Goal: Task Accomplishment & Management: Manage account settings

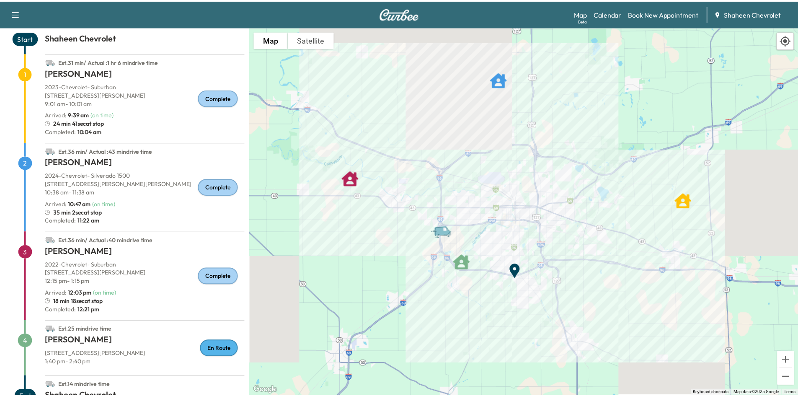
scroll to position [75, 0]
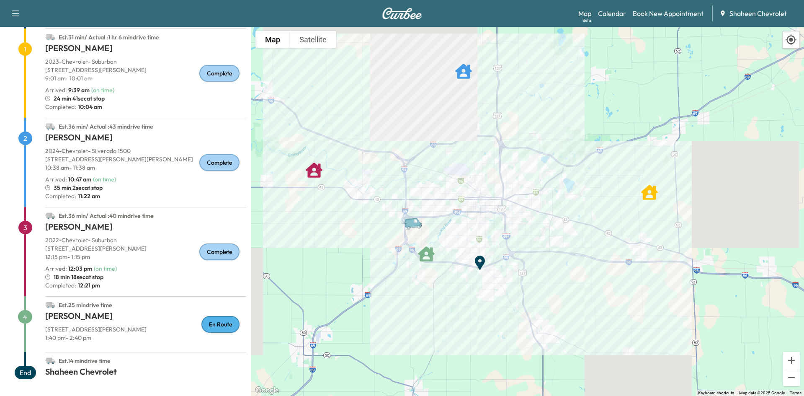
drag, startPoint x: 475, startPoint y: 298, endPoint x: 530, endPoint y: 343, distance: 71.8
click at [533, 344] on div "To activate drag with keyboard, press Alt + Enter. Once in keyboard drag state,…" at bounding box center [527, 211] width 553 height 369
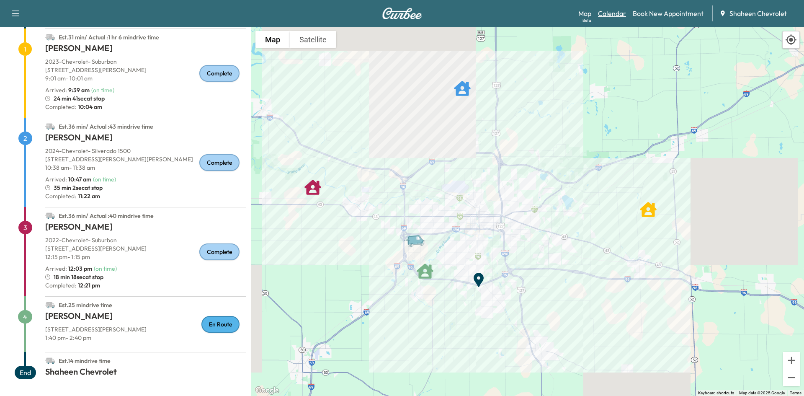
click at [612, 13] on link "Calendar" at bounding box center [612, 13] width 28 height 10
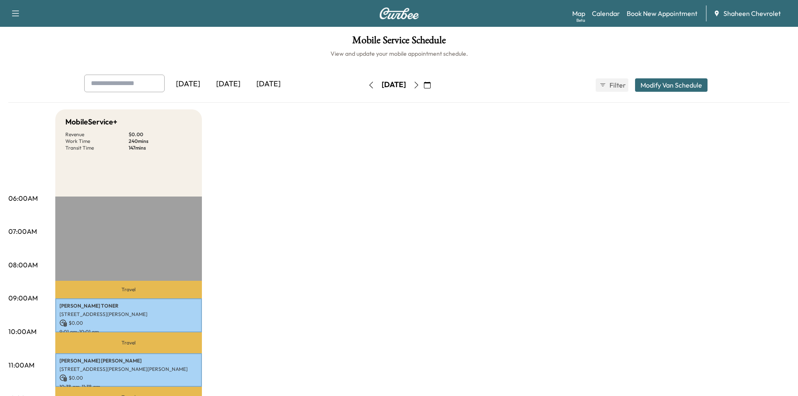
click at [418, 85] on icon "button" at bounding box center [416, 85] width 4 height 7
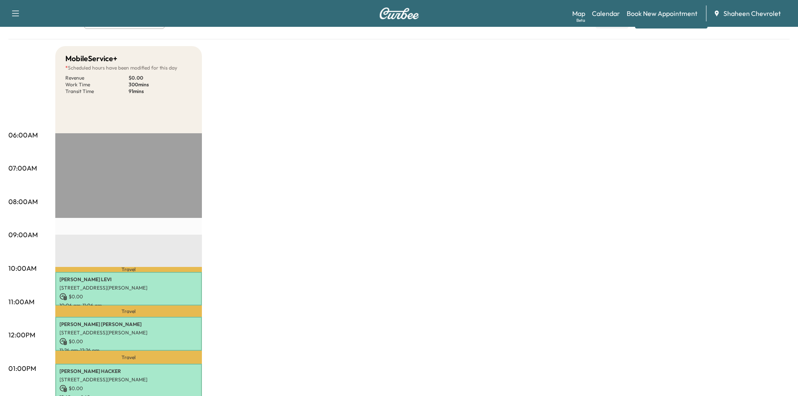
scroll to position [209, 0]
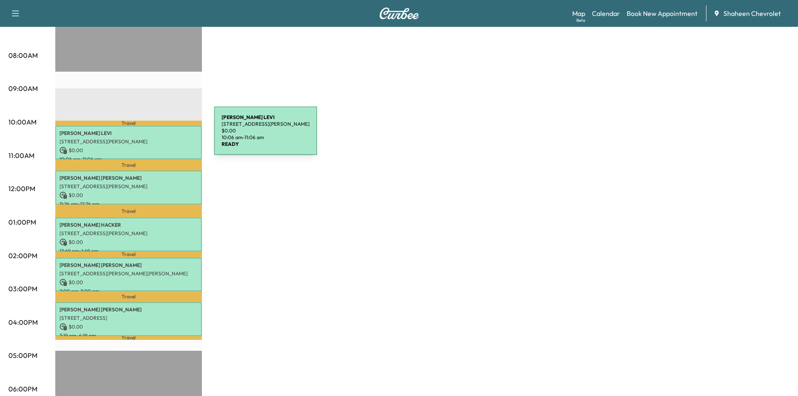
click at [151, 136] on div "[PERSON_NAME] [STREET_ADDRESS][PERSON_NAME] $ 0.00 10:06 am - 11:06 am" at bounding box center [128, 143] width 147 height 34
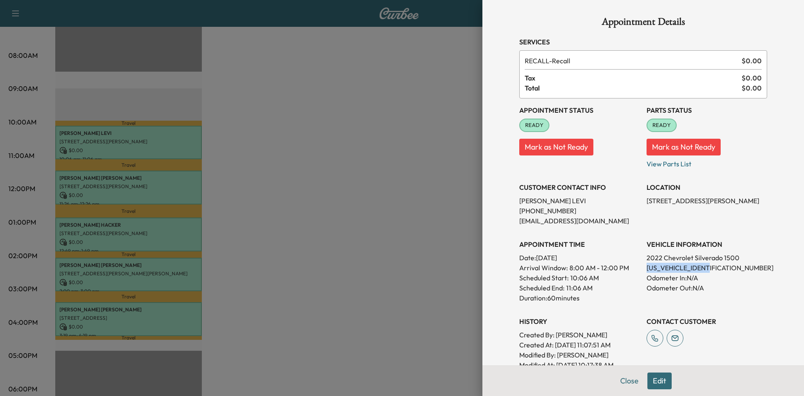
drag, startPoint x: 712, startPoint y: 268, endPoint x: 641, endPoint y: 265, distance: 70.4
click at [647, 265] on p "[US_VEHICLE_IDENTIFICATION_NUMBER]" at bounding box center [707, 268] width 121 height 10
copy p "[US_VEHICLE_IDENTIFICATION_NUMBER]"
click at [424, 186] on div at bounding box center [402, 198] width 804 height 396
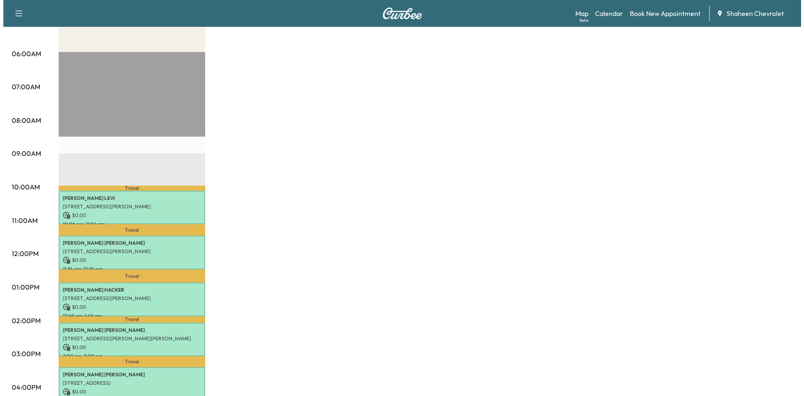
scroll to position [251, 0]
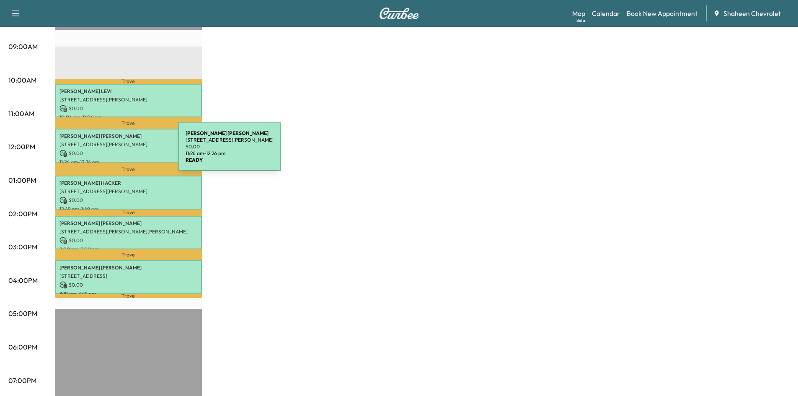
click at [115, 152] on p "$ 0.00" at bounding box center [128, 154] width 138 height 8
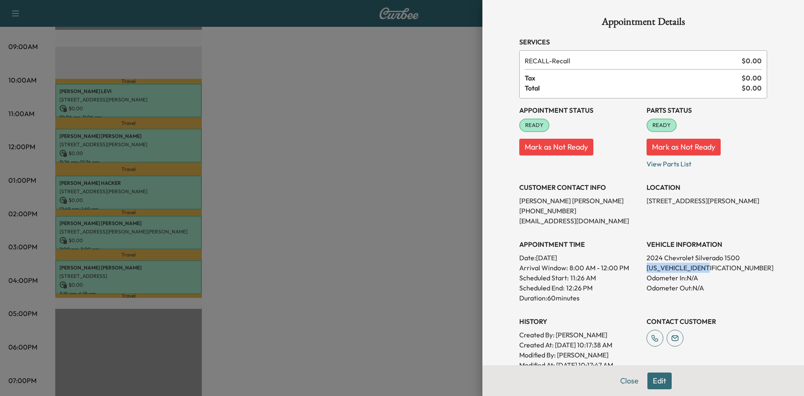
drag, startPoint x: 712, startPoint y: 268, endPoint x: 638, endPoint y: 263, distance: 74.3
click at [638, 263] on div "Appointment Status READY Mark as Not Ready Parts Status READY Mark as Not Ready…" at bounding box center [643, 233] width 248 height 271
copy p "[US_VEHICLE_IDENTIFICATION_NUMBER]"
click at [400, 178] on div at bounding box center [402, 198] width 804 height 396
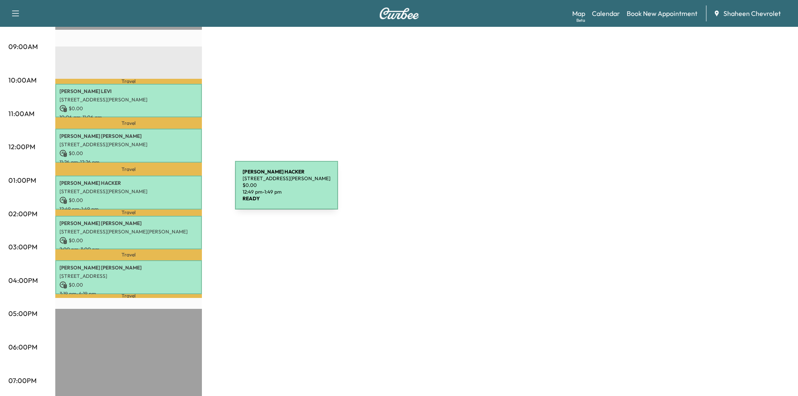
click at [172, 190] on p "[STREET_ADDRESS][PERSON_NAME]" at bounding box center [128, 191] width 138 height 7
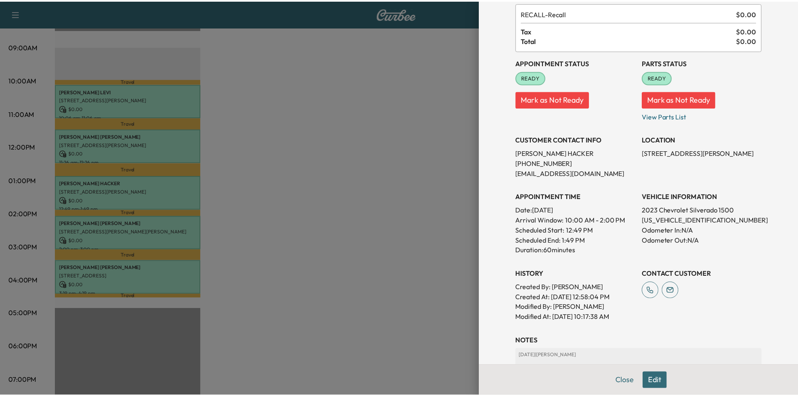
scroll to position [0, 0]
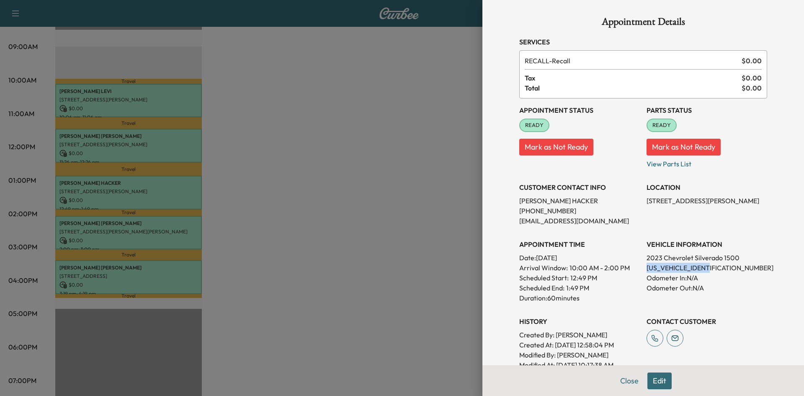
drag, startPoint x: 709, startPoint y: 267, endPoint x: 638, endPoint y: 271, distance: 70.5
click at [638, 271] on div "Appointment Status READY Mark as Not Ready Parts Status READY Mark as Not Ready…" at bounding box center [643, 233] width 248 height 271
copy p "[US_VEHICLE_IDENTIFICATION_NUMBER]"
click at [422, 116] on div at bounding box center [402, 198] width 804 height 396
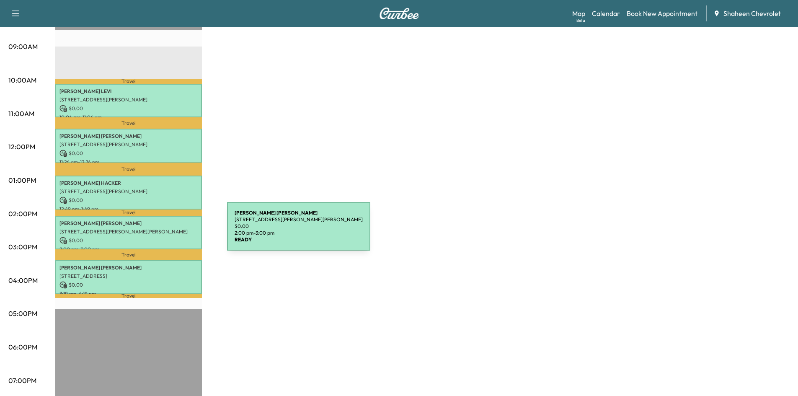
click at [164, 231] on p "[STREET_ADDRESS][PERSON_NAME][PERSON_NAME]" at bounding box center [128, 231] width 138 height 7
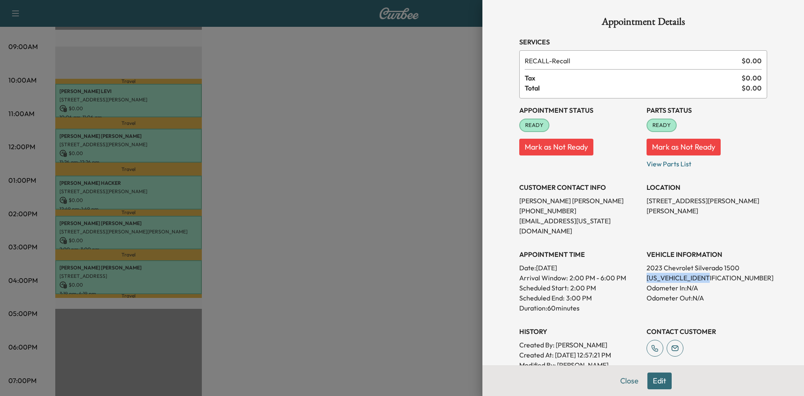
drag, startPoint x: 709, startPoint y: 266, endPoint x: 640, endPoint y: 266, distance: 69.1
click at [640, 266] on div "Appointment Status READY Mark as Not Ready Parts Status READY Mark as Not Ready…" at bounding box center [643, 238] width 248 height 281
copy p "[US_VEHICLE_IDENTIFICATION_NUMBER]"
click at [405, 172] on div at bounding box center [402, 198] width 804 height 396
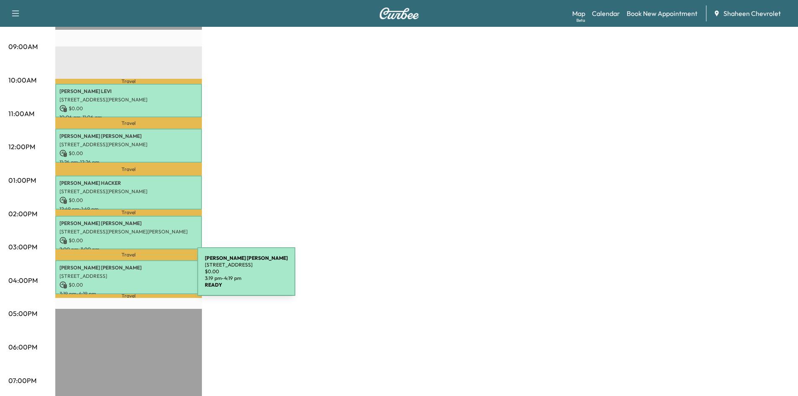
click at [134, 276] on div "[PERSON_NAME] [STREET_ADDRESS] $ 0.00 3:19 pm - 4:19 pm" at bounding box center [128, 277] width 147 height 34
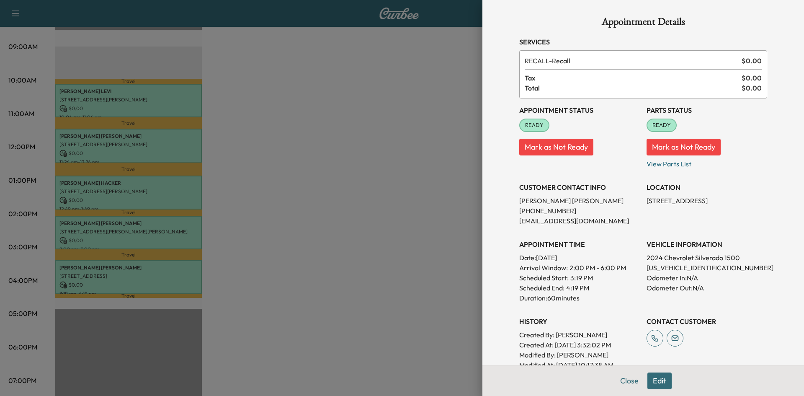
click at [405, 110] on div at bounding box center [402, 198] width 804 height 396
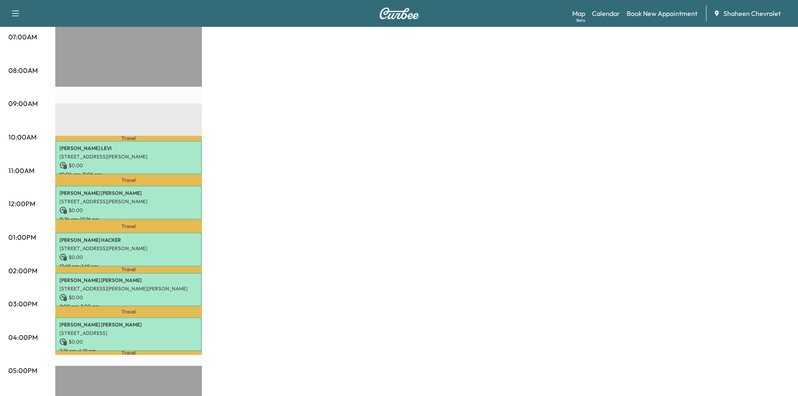
scroll to position [84, 0]
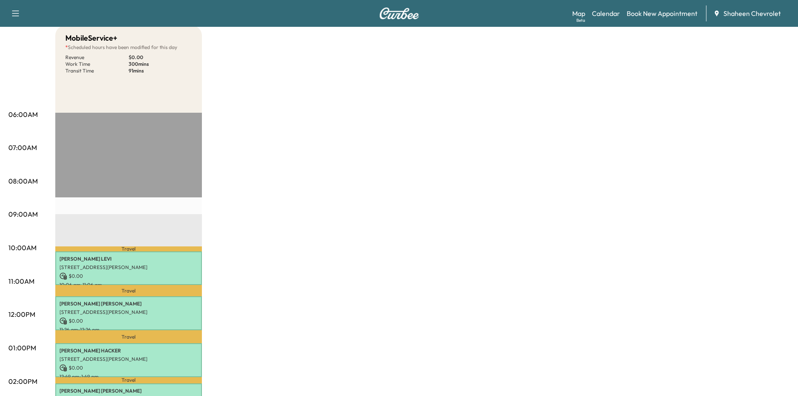
click at [613, 19] on div "Map Beta Calendar Book New Appointment Shaheen Chevrolet" at bounding box center [681, 13] width 219 height 16
click at [611, 16] on link "Calendar" at bounding box center [606, 13] width 28 height 10
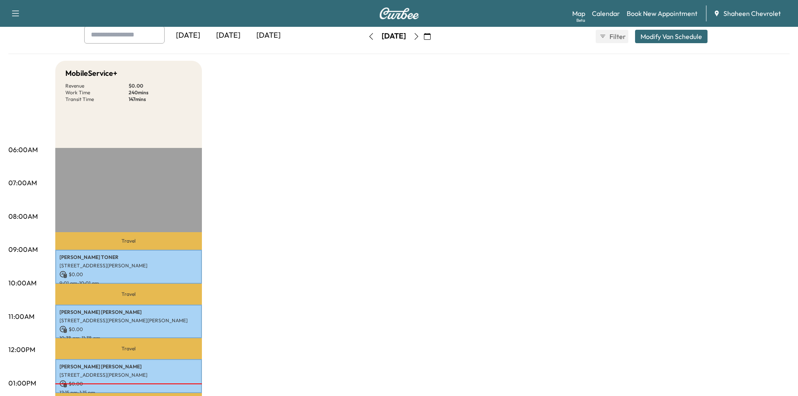
scroll to position [42, 0]
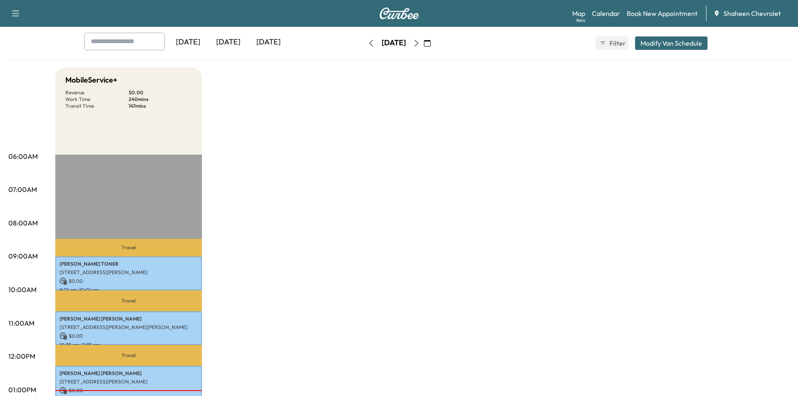
click at [420, 44] on icon "button" at bounding box center [416, 43] width 7 height 7
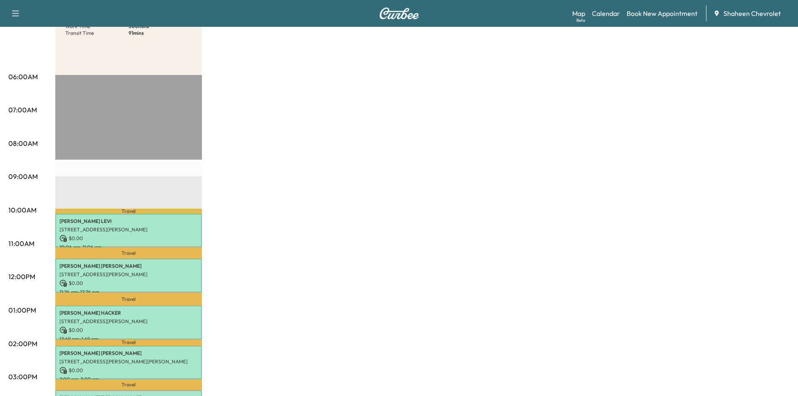
scroll to position [42, 0]
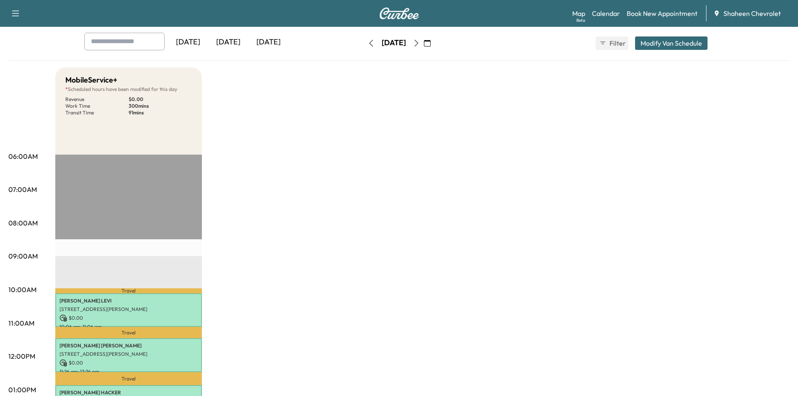
click at [423, 45] on button "button" at bounding box center [416, 42] width 14 height 13
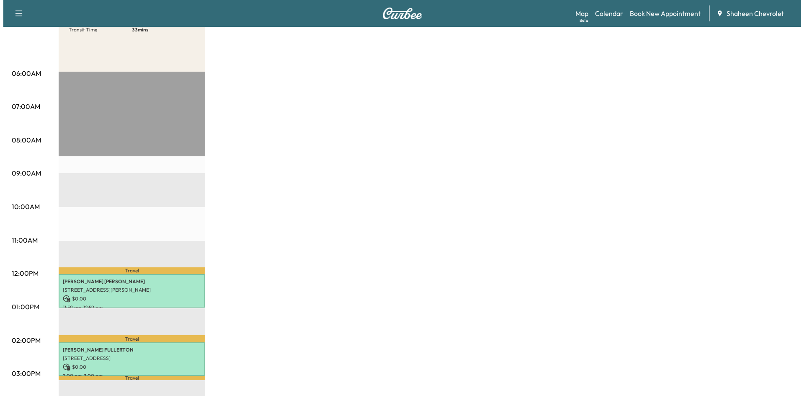
scroll to position [126, 0]
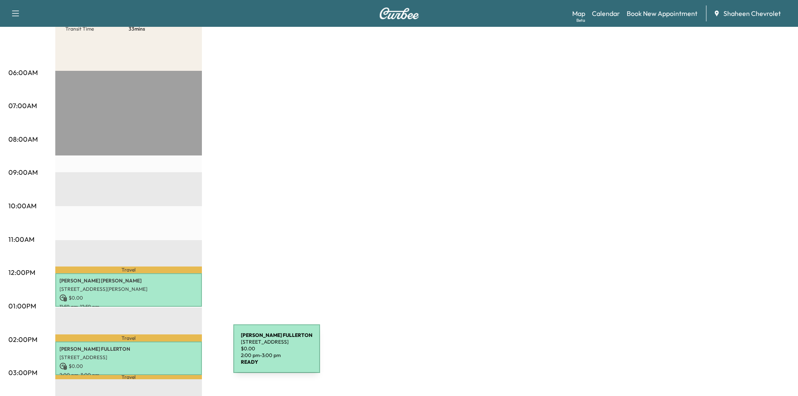
click at [170, 354] on p "[STREET_ADDRESS]" at bounding box center [128, 357] width 138 height 7
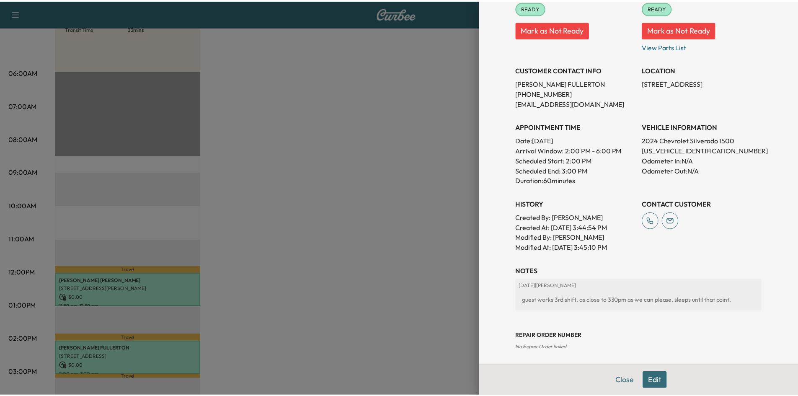
scroll to position [120, 0]
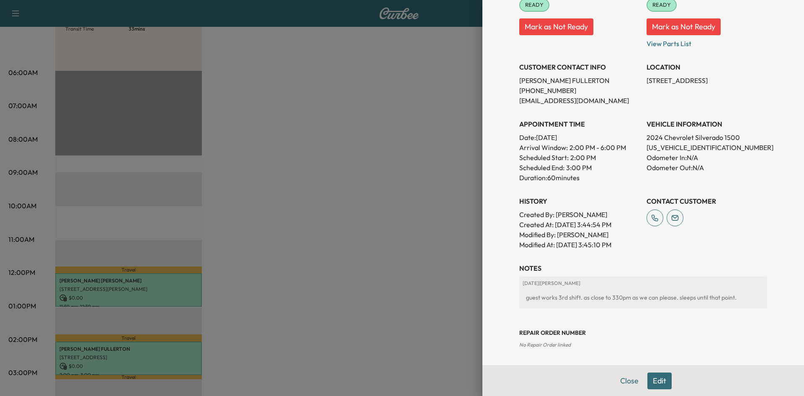
click at [386, 204] on div at bounding box center [402, 198] width 804 height 396
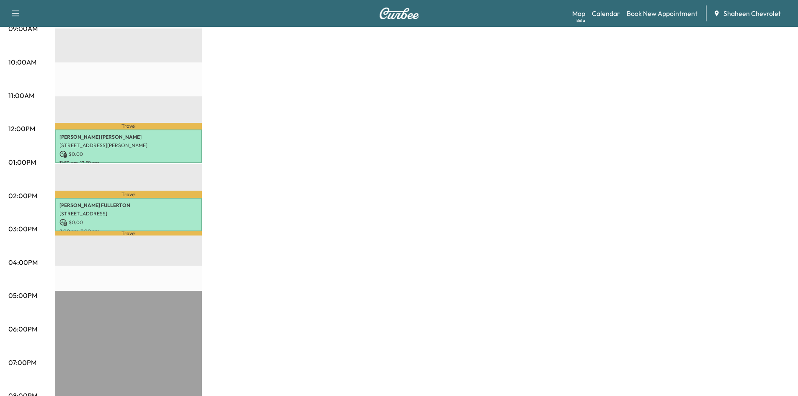
scroll to position [168, 0]
